Goal: Task Accomplishment & Management: Use online tool/utility

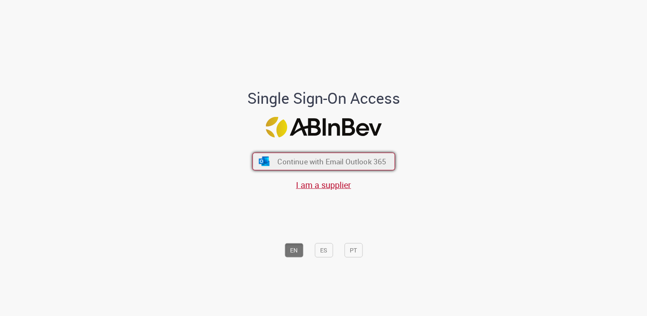
click at [299, 160] on span "Continue with Email Outlook 365" at bounding box center [331, 161] width 109 height 10
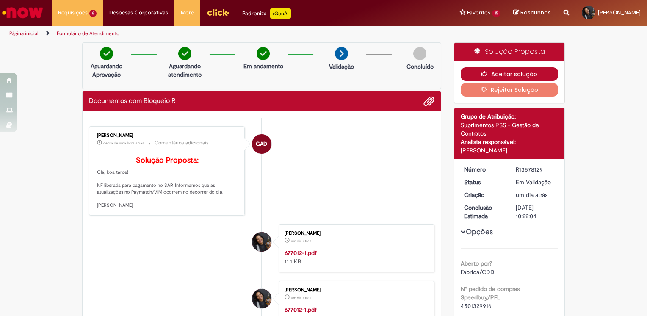
click at [489, 76] on button "Aceitar solução" at bounding box center [509, 74] width 98 height 14
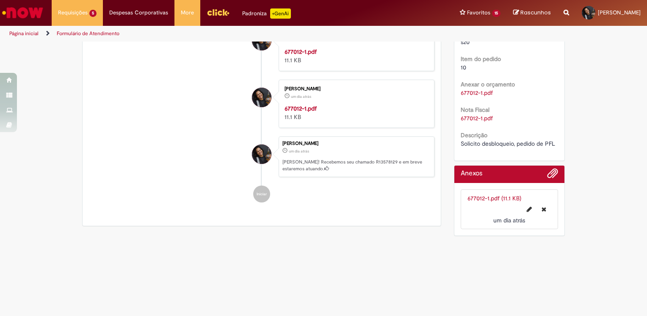
scroll to position [107, 0]
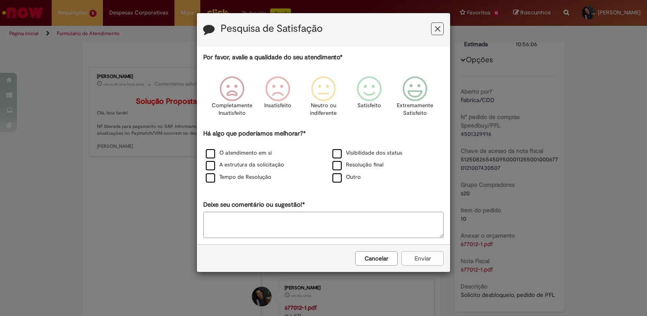
click at [433, 29] on button "Feedback" at bounding box center [437, 28] width 13 height 13
